Goal: Task Accomplishment & Management: Manage account settings

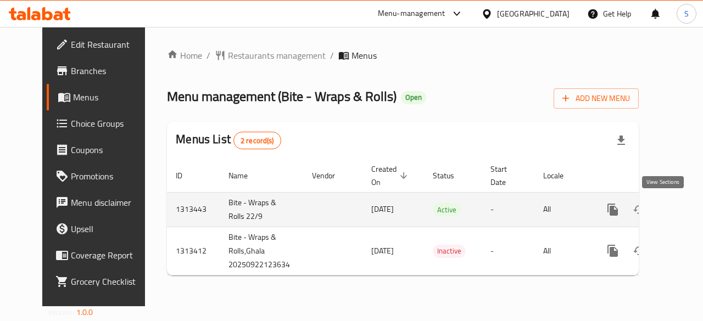
click at [686, 212] on icon "enhanced table" at bounding box center [692, 209] width 13 height 13
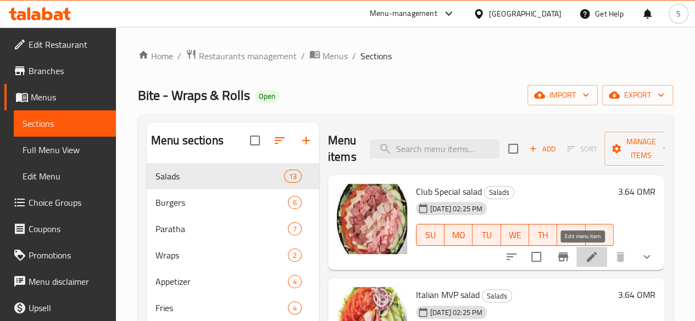
click at [585, 262] on icon at bounding box center [591, 257] width 13 height 13
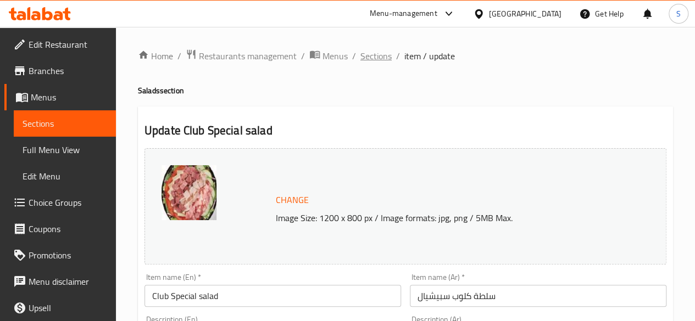
click at [363, 53] on span "Sections" at bounding box center [375, 55] width 31 height 13
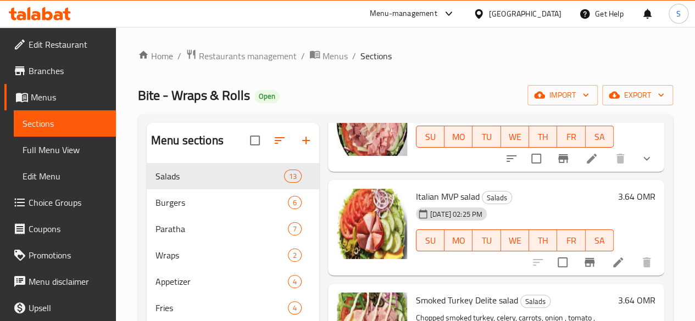
scroll to position [103, 0]
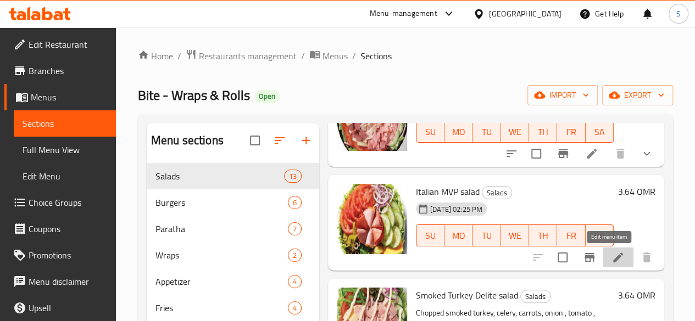
click at [612, 256] on icon at bounding box center [618, 257] width 13 height 13
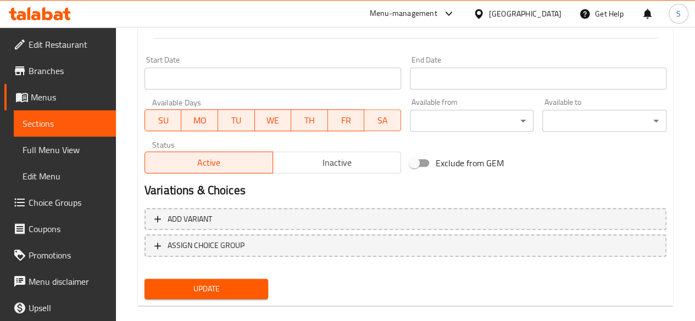
scroll to position [471, 0]
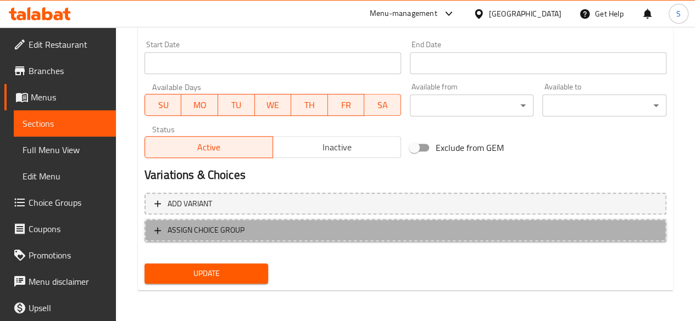
click at [215, 225] on span "ASSIGN CHOICE GROUP" at bounding box center [206, 231] width 77 height 14
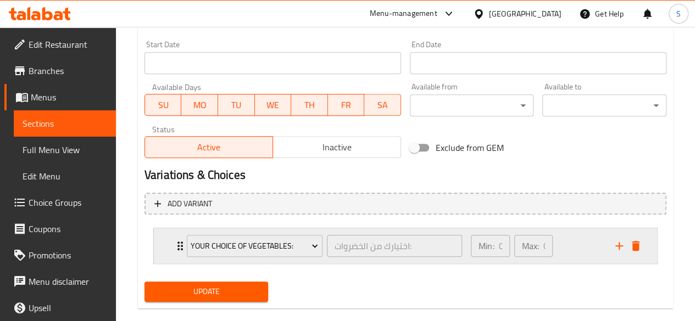
click at [181, 249] on div "Your Choice of Vegetables: اختيارك من الخضروات: ​" at bounding box center [324, 246] width 288 height 35
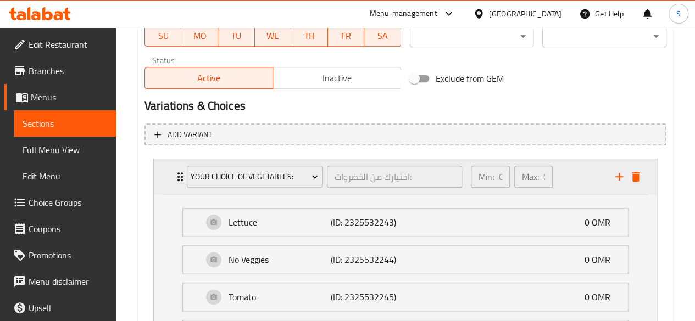
scroll to position [537, 0]
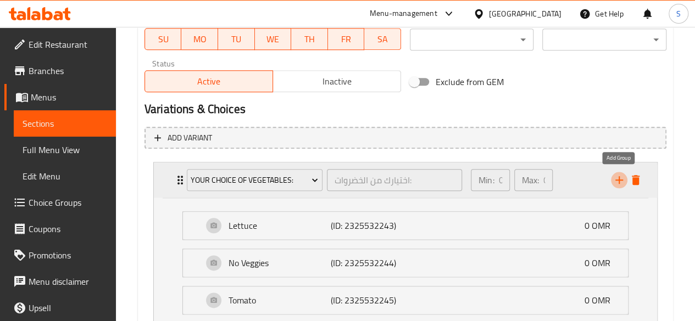
click at [622, 177] on icon "add" at bounding box center [619, 180] width 13 height 13
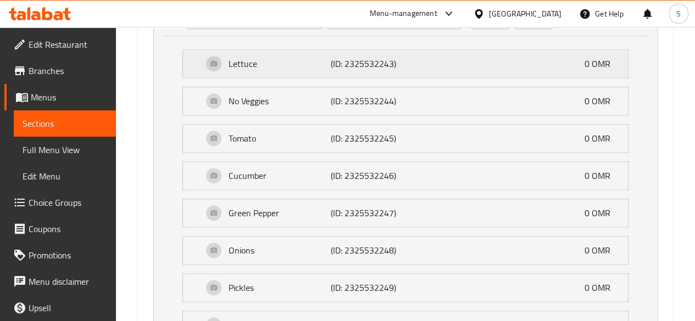
scroll to position [889, 0]
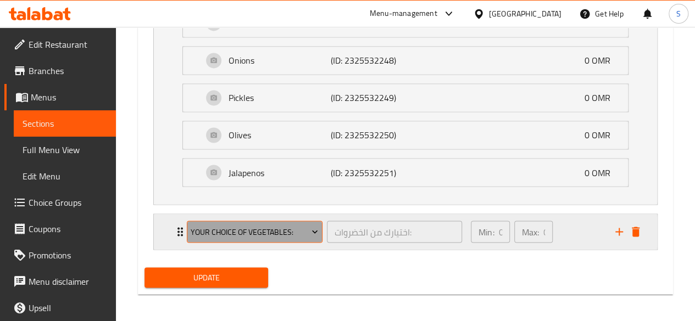
click at [274, 226] on span "Your Choice of Vegetables:" at bounding box center [254, 232] width 127 height 14
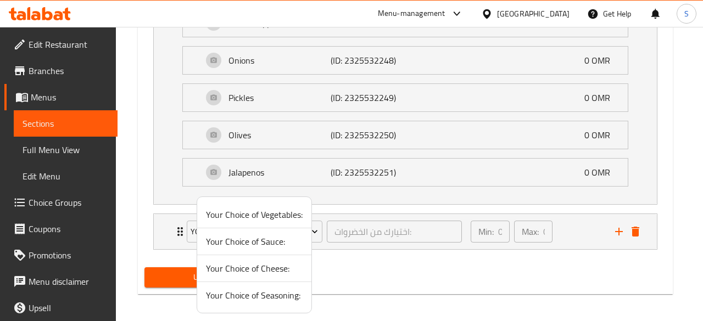
click at [255, 264] on span "Your Choice of Cheese:" at bounding box center [254, 268] width 97 height 13
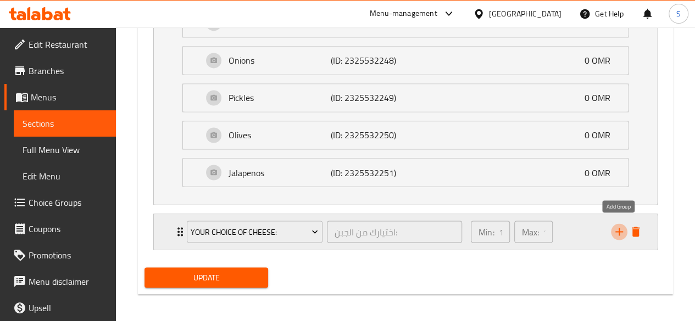
click at [621, 229] on icon "add" at bounding box center [619, 231] width 13 height 13
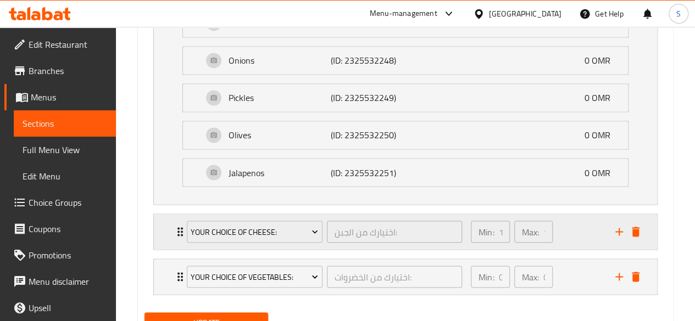
scroll to position [934, 0]
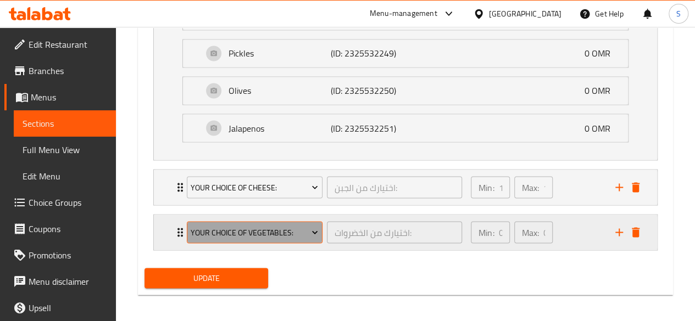
click at [267, 232] on span "Your Choice of Vegetables:" at bounding box center [254, 233] width 127 height 14
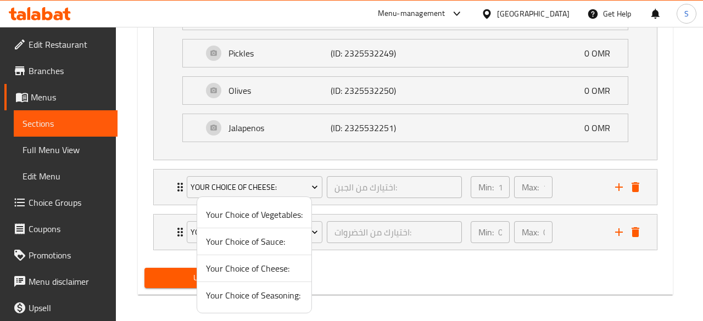
click at [258, 237] on span "Your Choice of Sauce:" at bounding box center [254, 241] width 97 height 13
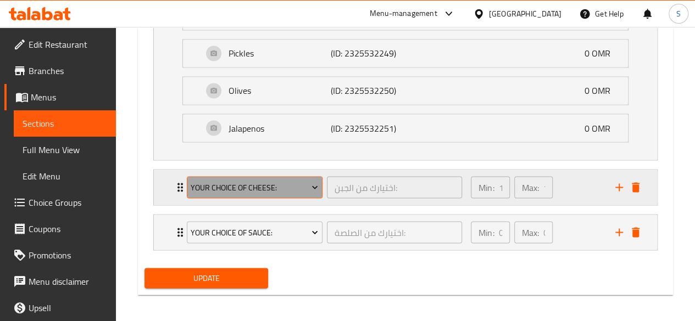
click at [313, 191] on button "Your Choice of Cheese:" at bounding box center [255, 187] width 136 height 22
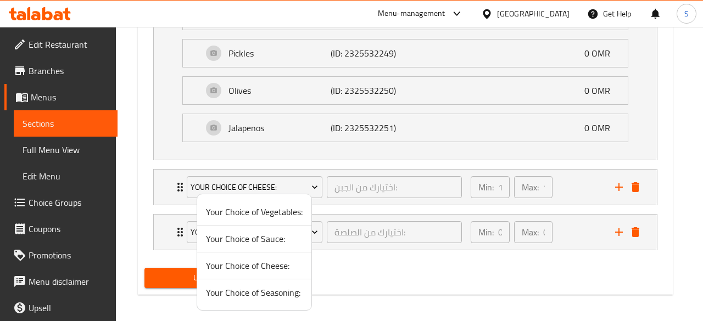
click at [259, 243] on span "Your Choice of Sauce:" at bounding box center [254, 238] width 97 height 13
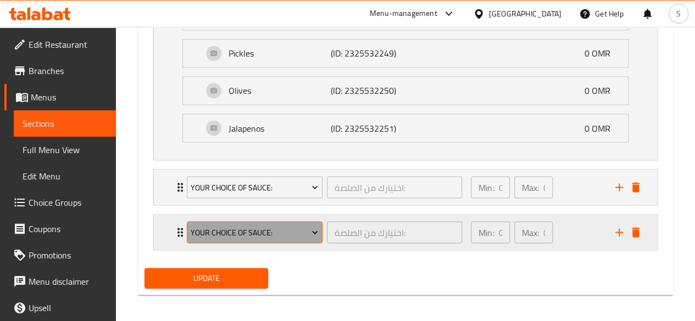
click at [321, 225] on button "Your Choice of Sauce:" at bounding box center [255, 232] width 136 height 22
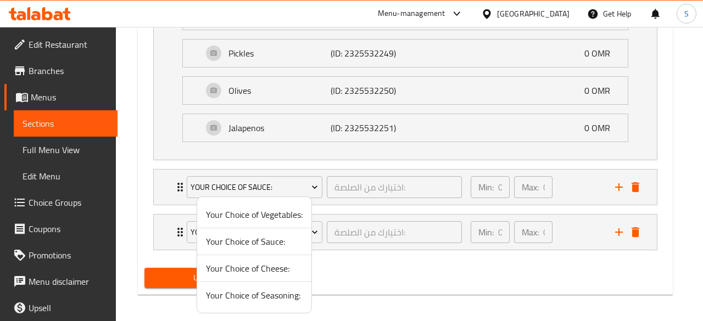
click at [280, 268] on span "Your Choice of Cheese:" at bounding box center [254, 268] width 97 height 13
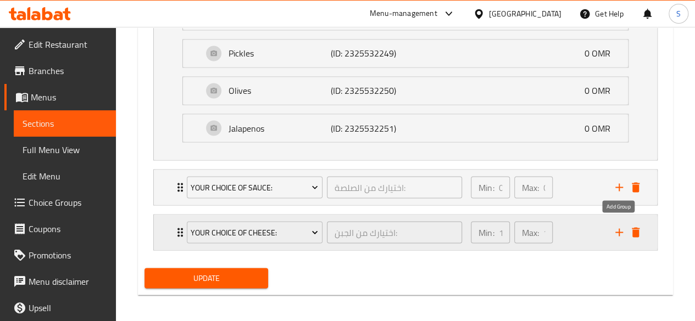
click at [620, 226] on icon "add" at bounding box center [619, 232] width 13 height 13
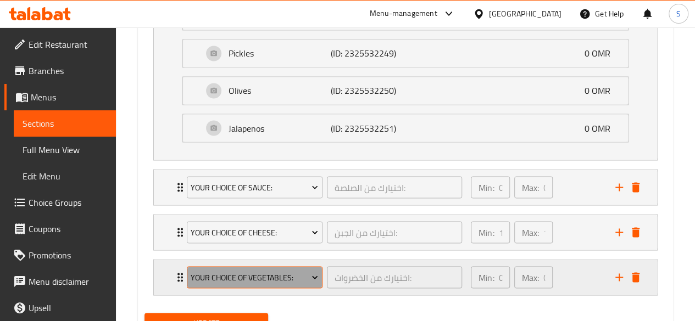
click at [241, 280] on button "Your Choice of Vegetables:" at bounding box center [255, 277] width 136 height 22
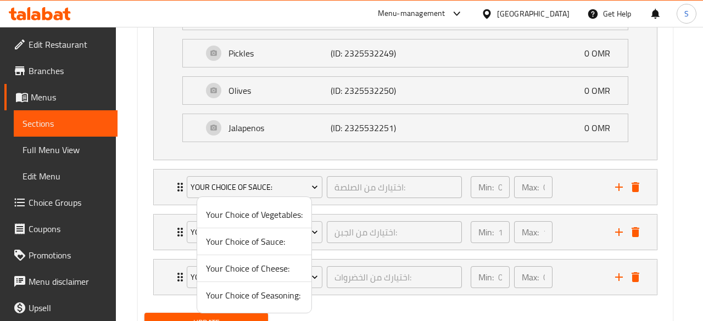
click at [276, 294] on span "Your Choice of Seasoning:" at bounding box center [254, 295] width 97 height 13
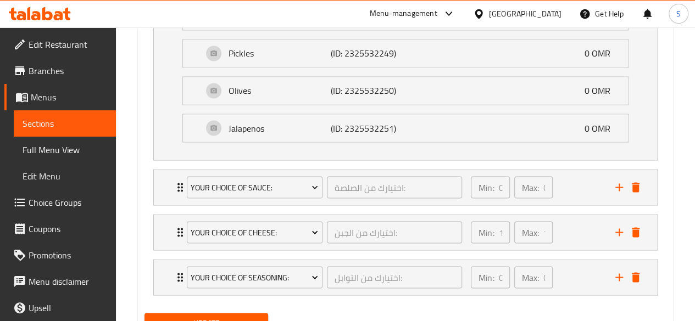
click at [240, 316] on span "Update" at bounding box center [206, 323] width 107 height 14
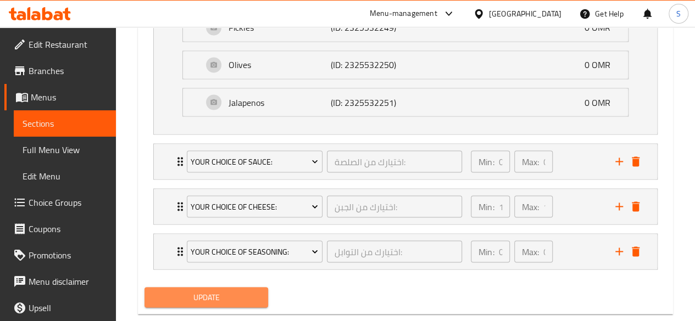
click at [229, 296] on span "Update" at bounding box center [206, 298] width 107 height 14
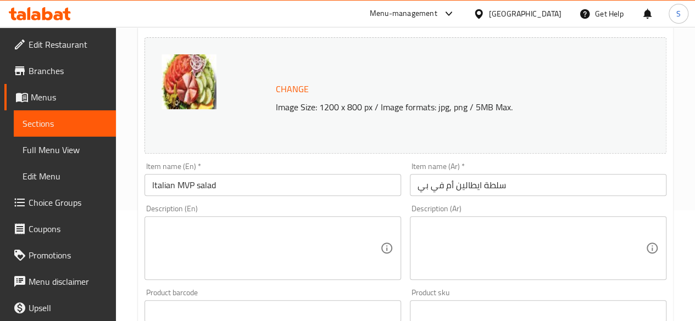
scroll to position [0, 0]
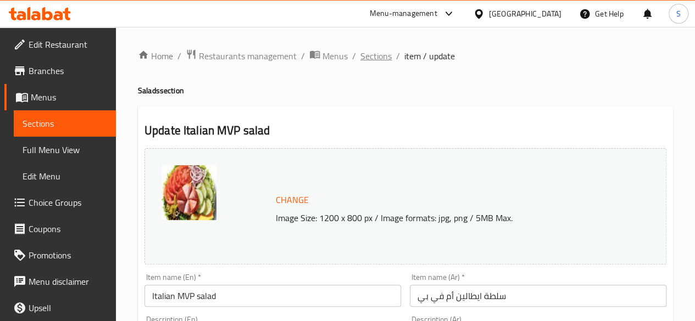
click at [371, 53] on span "Sections" at bounding box center [375, 55] width 31 height 13
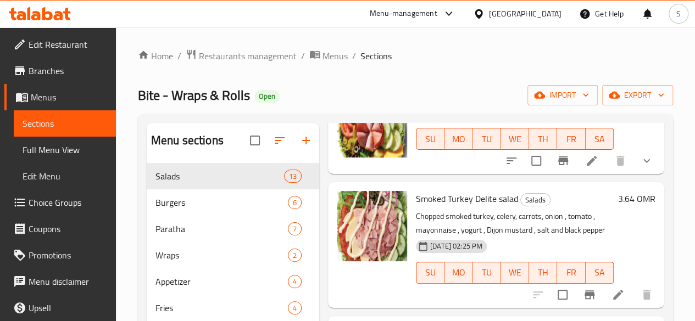
scroll to position [204, 0]
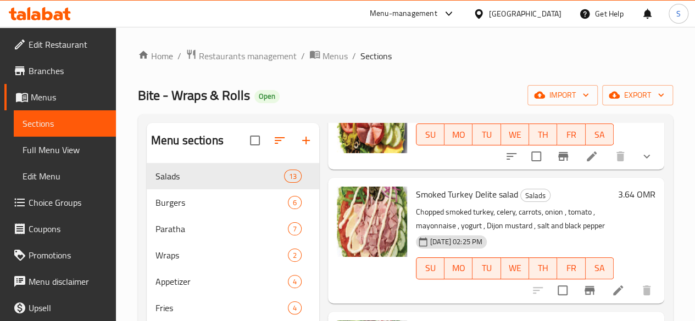
click at [613, 287] on icon at bounding box center [618, 290] width 10 height 10
